Goal: Find contact information: Find contact information

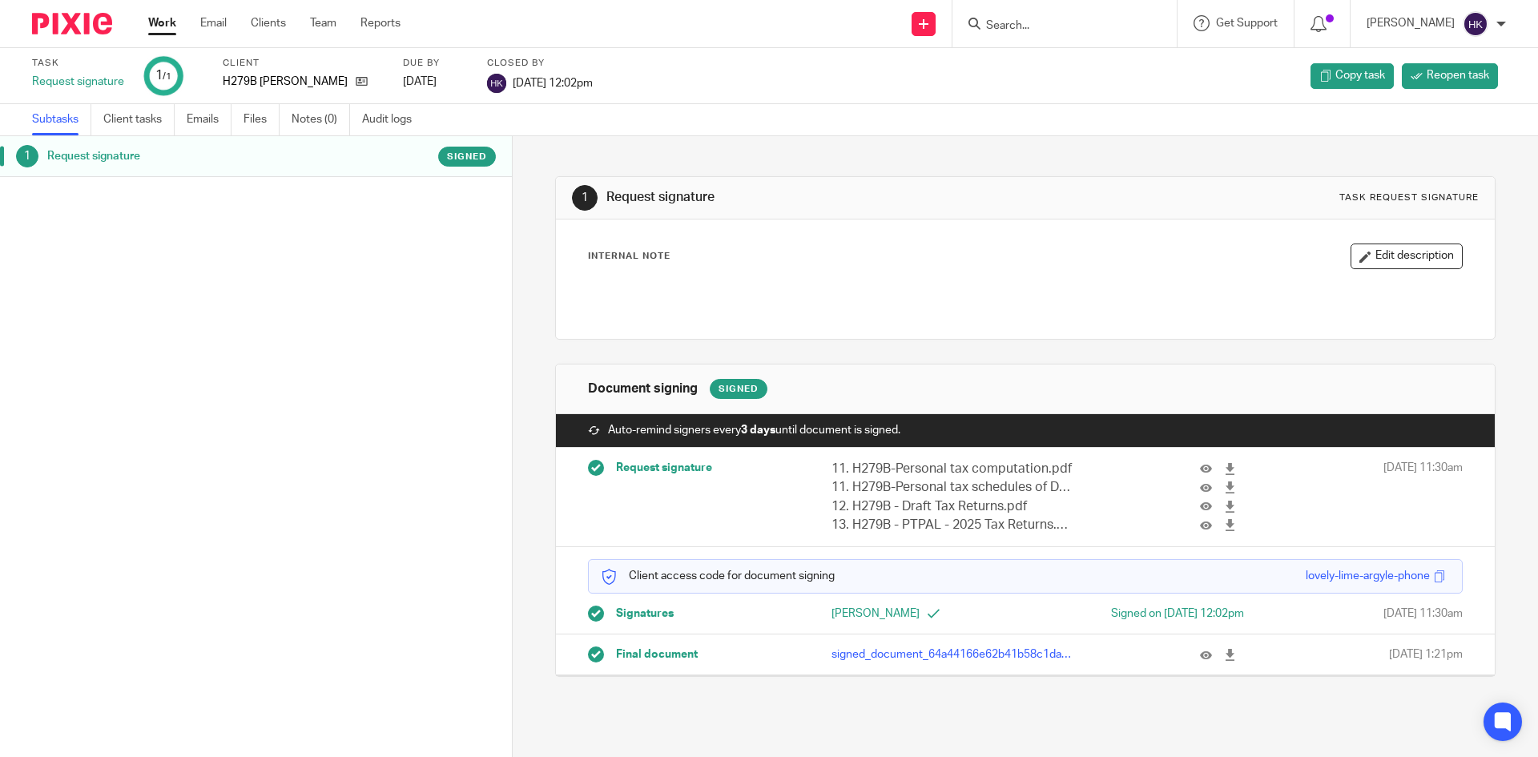
click at [1053, 25] on input "Search" at bounding box center [1057, 26] width 144 height 14
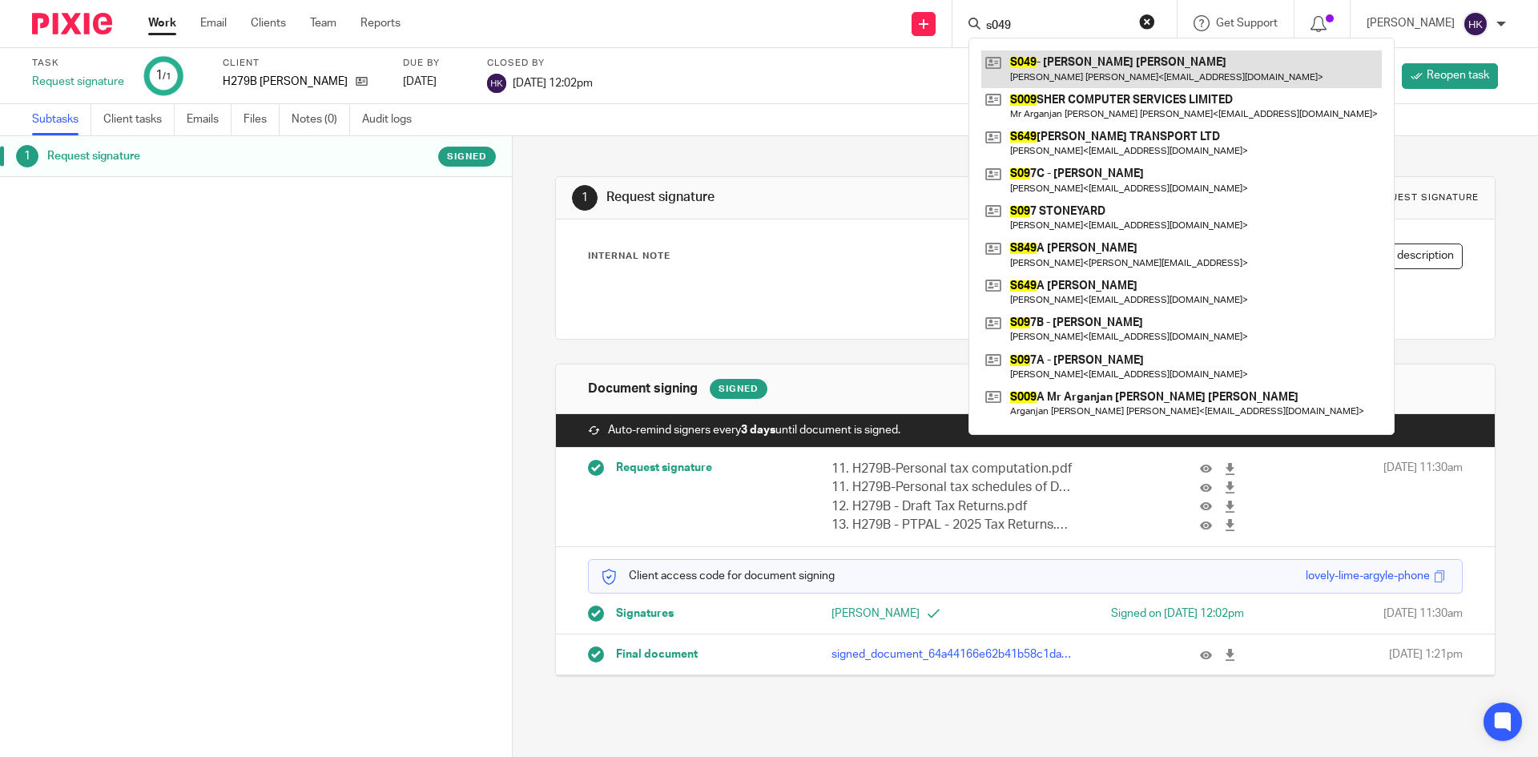
type input "s049"
click at [1054, 71] on link at bounding box center [1182, 68] width 401 height 37
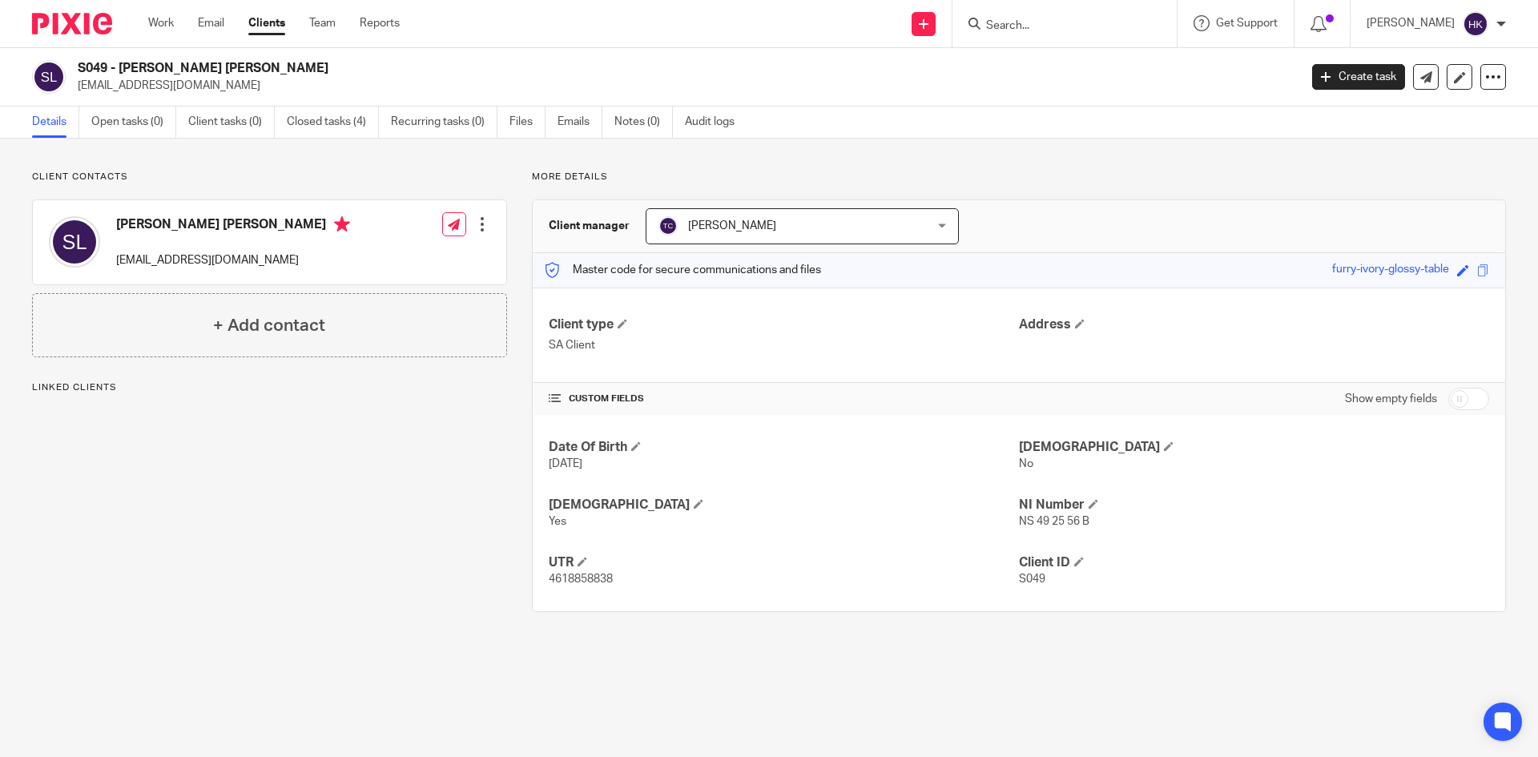
drag, startPoint x: 80, startPoint y: 93, endPoint x: 173, endPoint y: 99, distance: 93.1
click at [173, 99] on div "S049 - [PERSON_NAME] [PERSON_NAME] [EMAIL_ADDRESS][DOMAIN_NAME] Create task Upd…" at bounding box center [769, 77] width 1538 height 58
copy p "[EMAIL_ADDRESS][DOMAIN_NAME]"
